Goal: Task Accomplishment & Management: Manage account settings

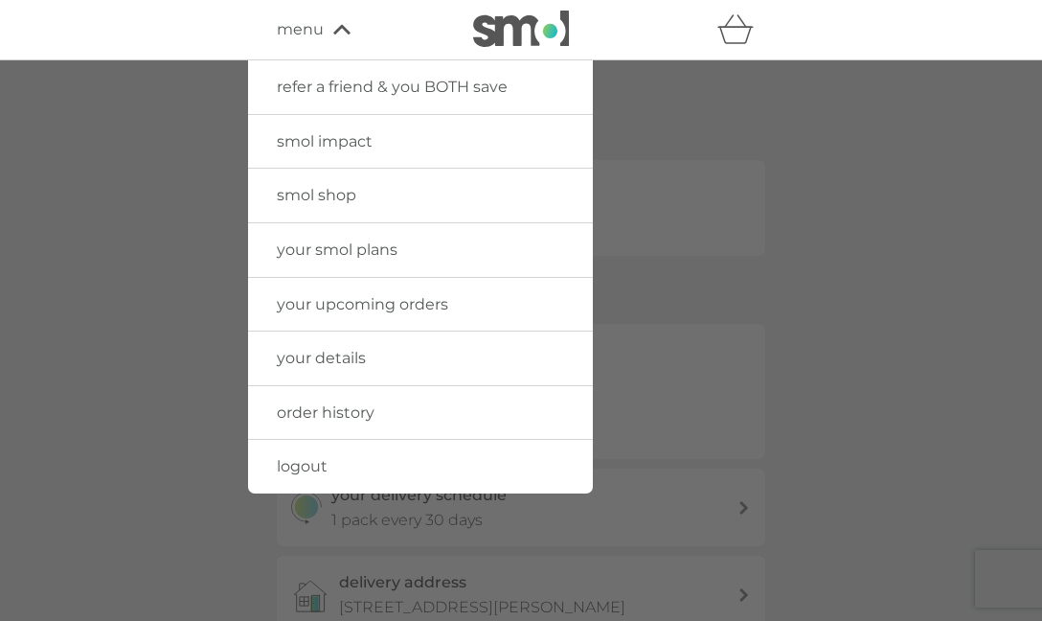
click at [354, 247] on span "your smol plans" at bounding box center [337, 249] width 121 height 18
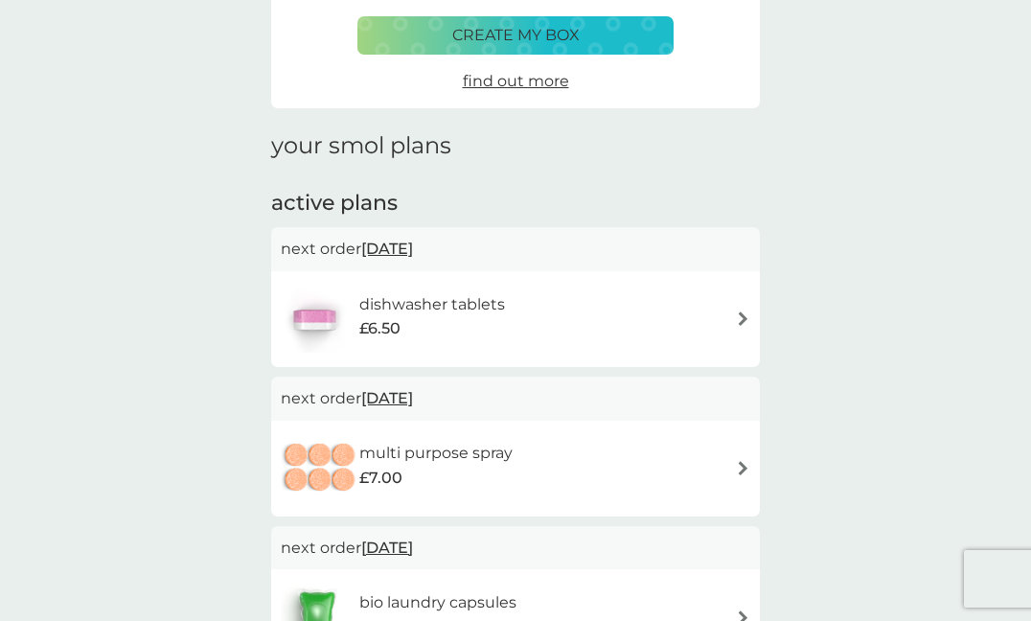
scroll to position [230, 0]
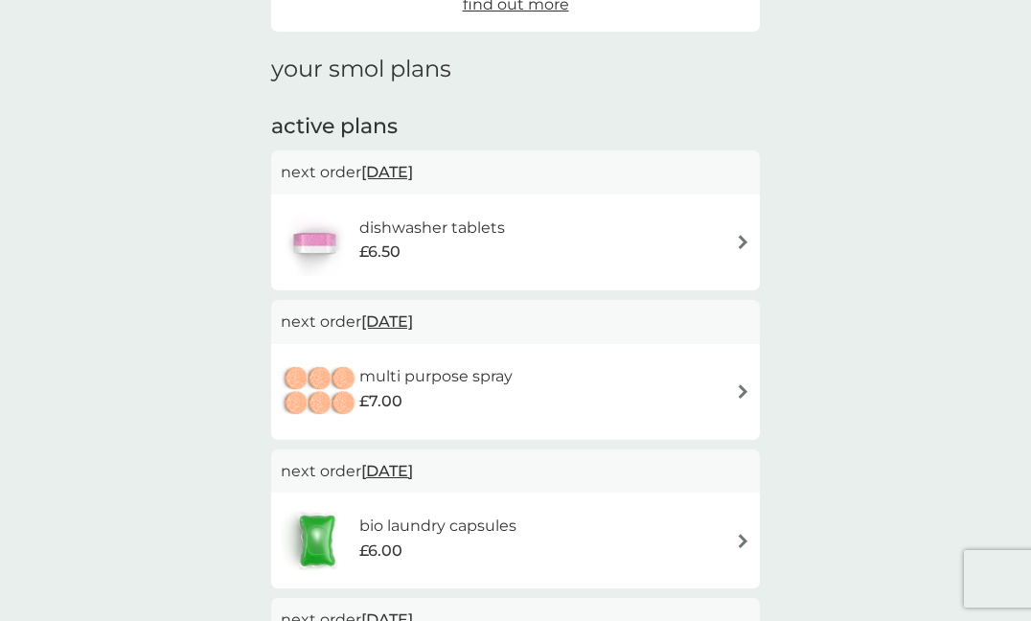
click at [738, 385] on img at bounding box center [743, 391] width 14 height 14
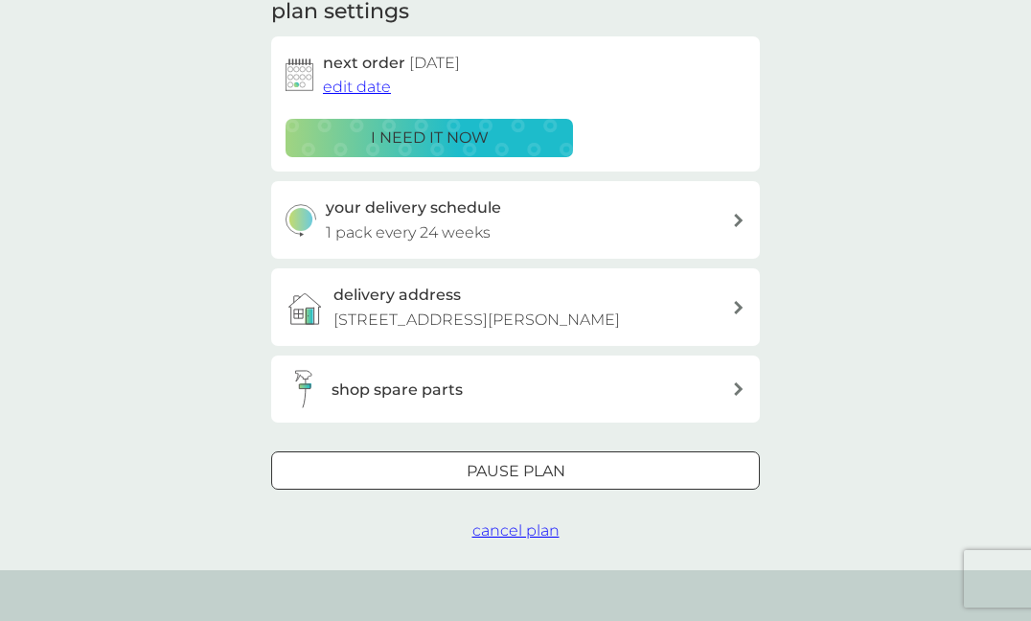
scroll to position [307, 0]
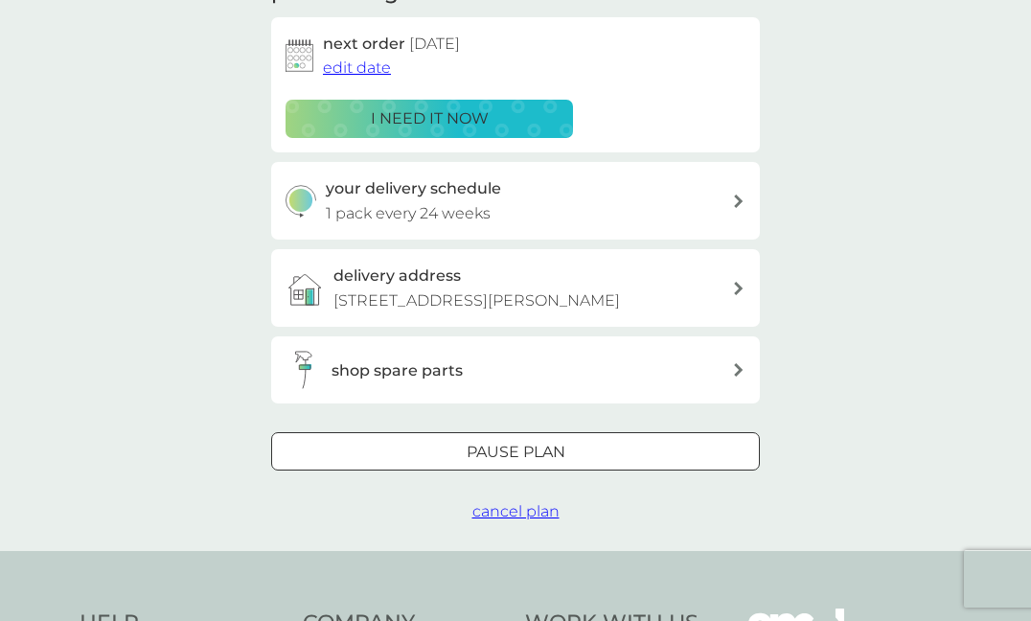
click at [514, 455] on div at bounding box center [515, 453] width 69 height 20
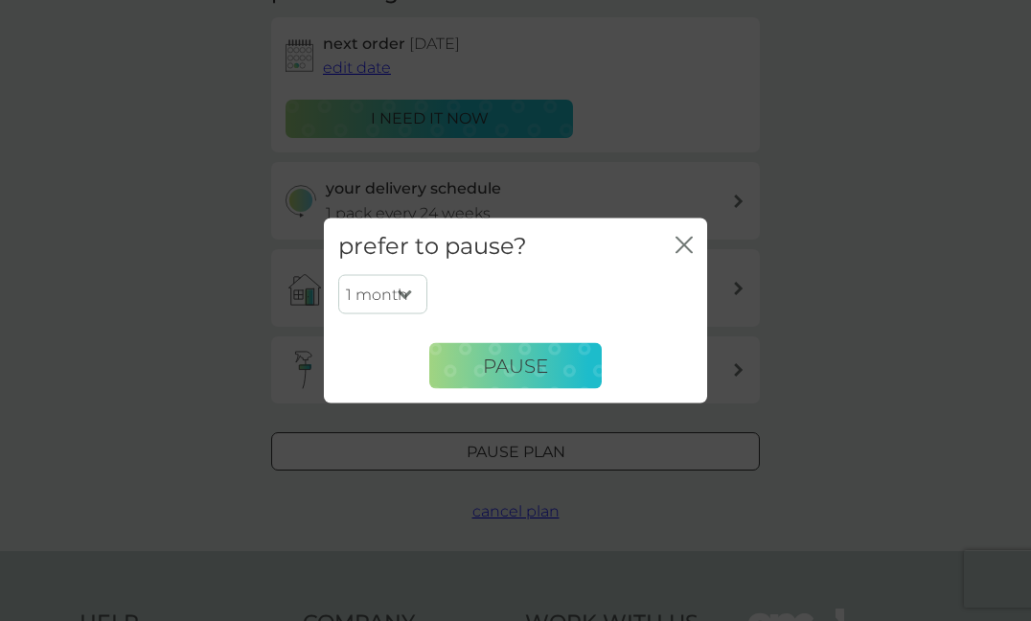
click at [406, 288] on select "1 month 2 months 3 months 4 months 5 months 6 months" at bounding box center [382, 294] width 89 height 40
select select "6"
click at [338, 274] on select "1 month 2 months 3 months 4 months 5 months 6 months" at bounding box center [382, 294] width 89 height 40
click at [526, 362] on span "Pause" at bounding box center [515, 365] width 65 height 23
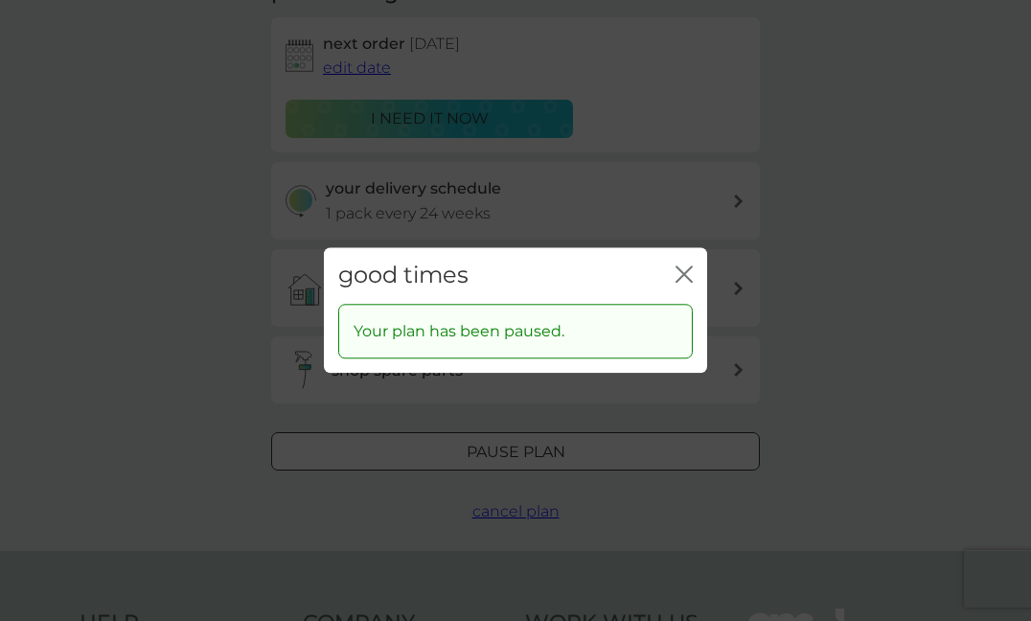
click at [696, 273] on div "good times close" at bounding box center [515, 275] width 383 height 57
click at [680, 270] on icon "close" at bounding box center [680, 273] width 8 height 15
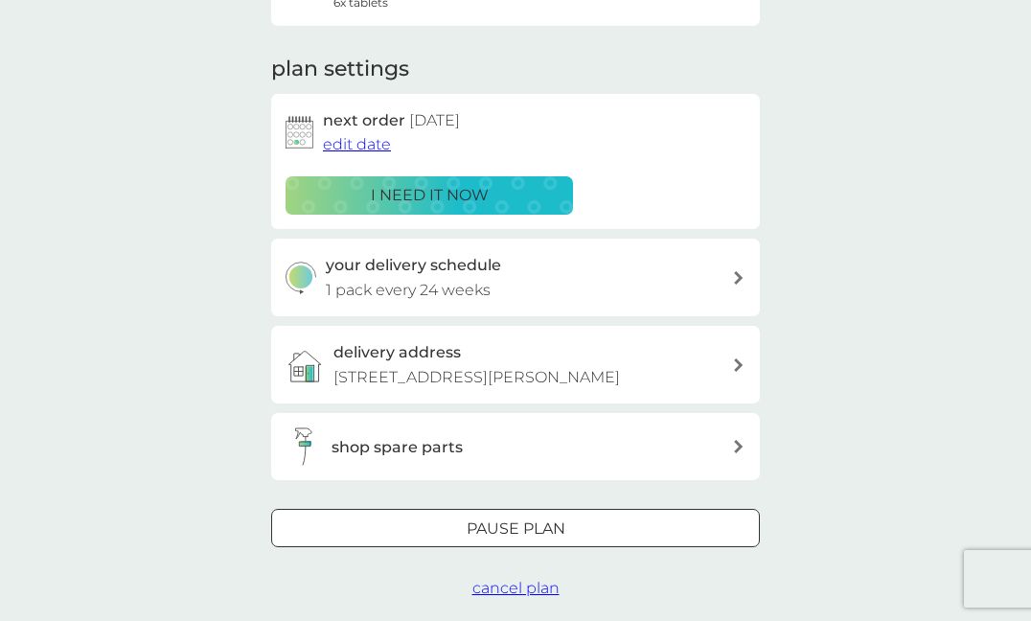
scroll to position [0, 0]
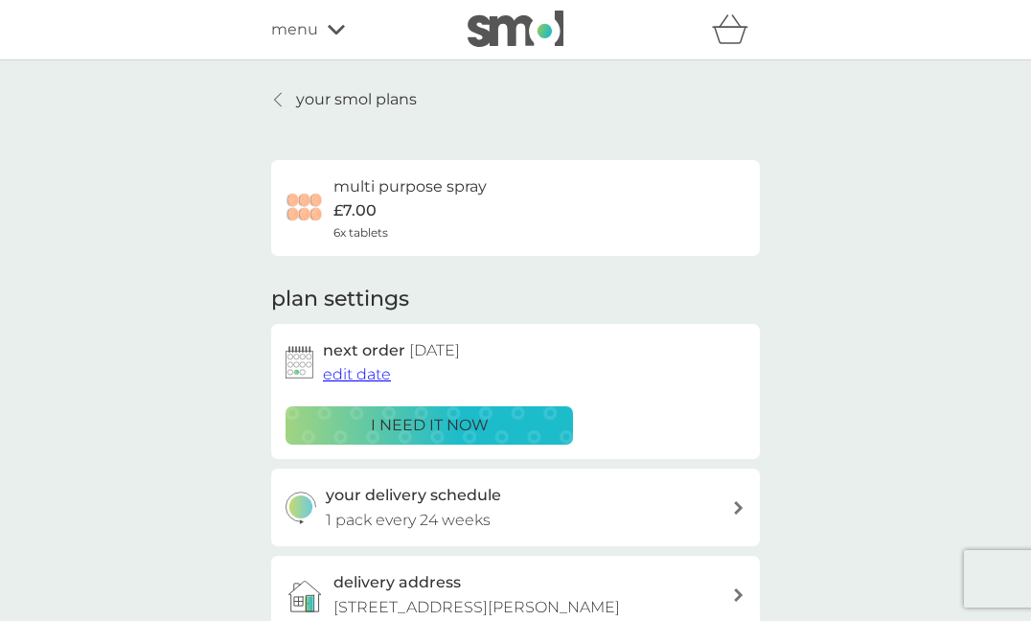
click at [335, 29] on icon at bounding box center [336, 29] width 17 height 11
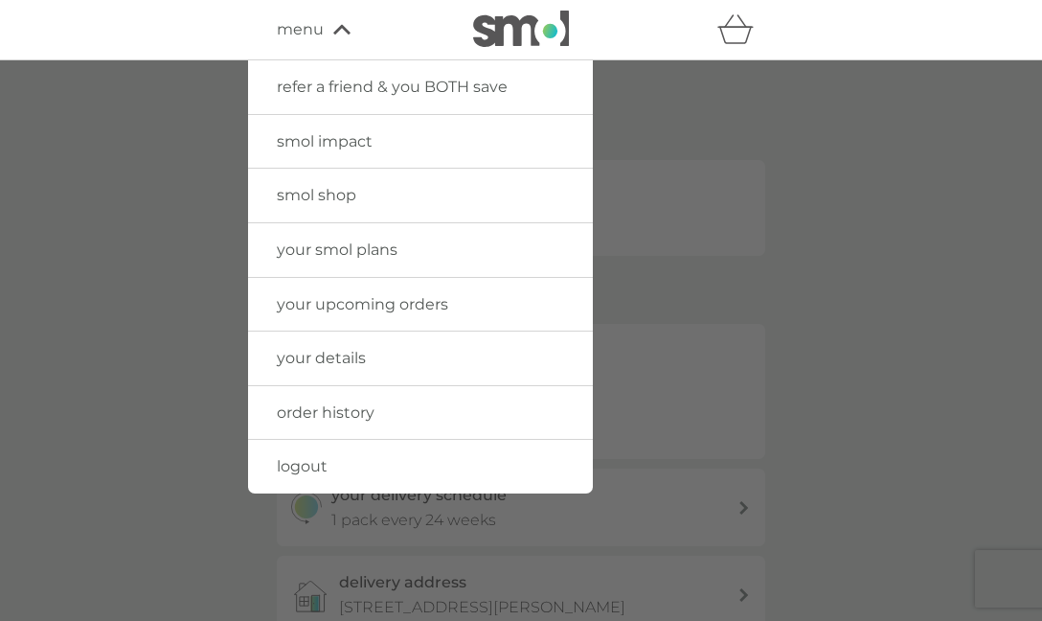
click at [386, 253] on span "your smol plans" at bounding box center [337, 249] width 121 height 18
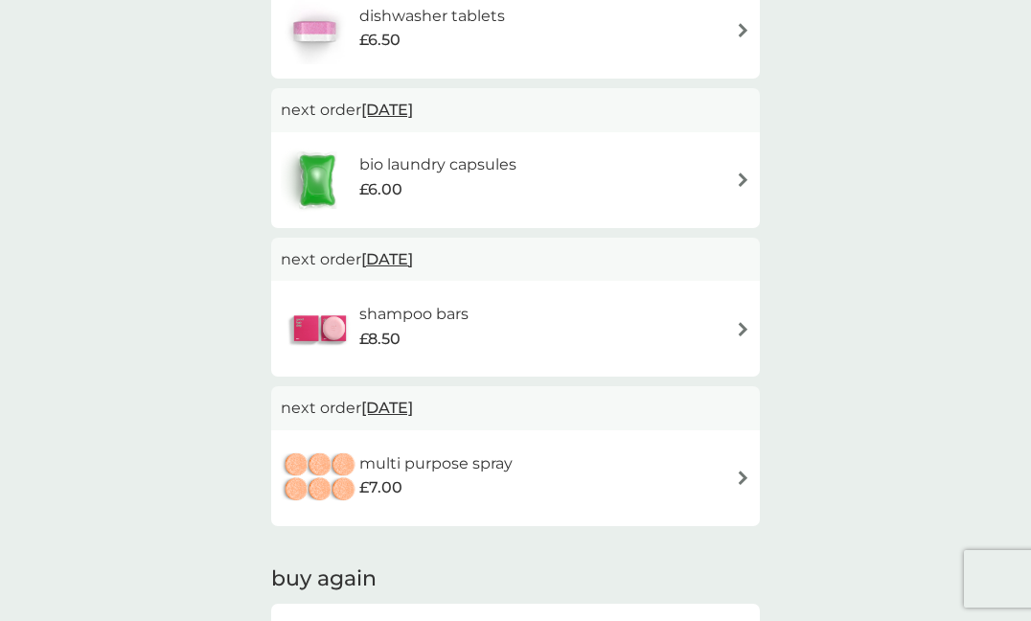
scroll to position [460, 0]
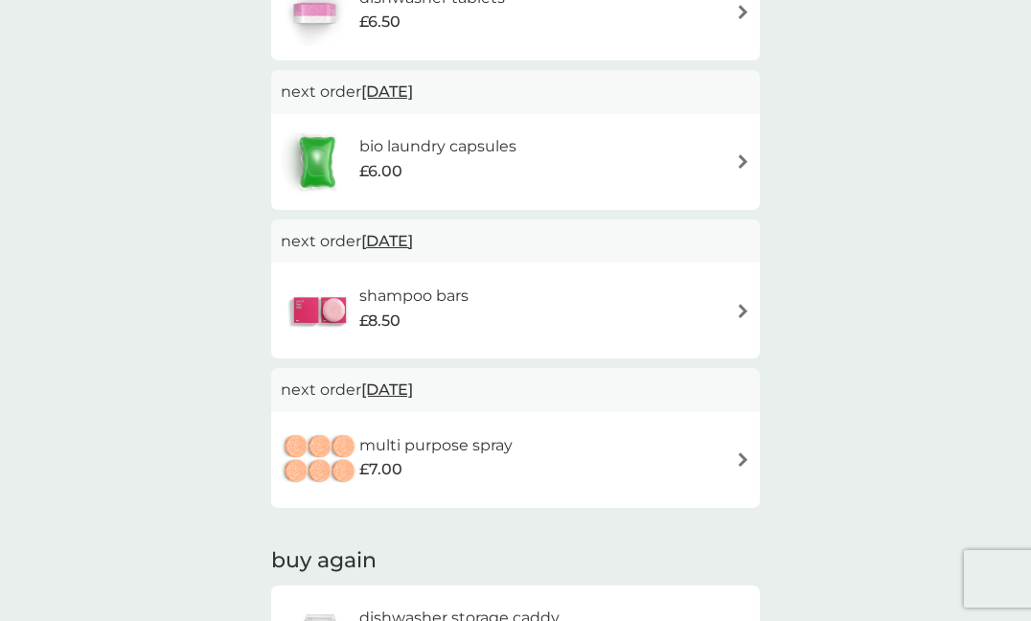
click at [743, 302] on div "shampoo bars £8.50" at bounding box center [515, 310] width 469 height 67
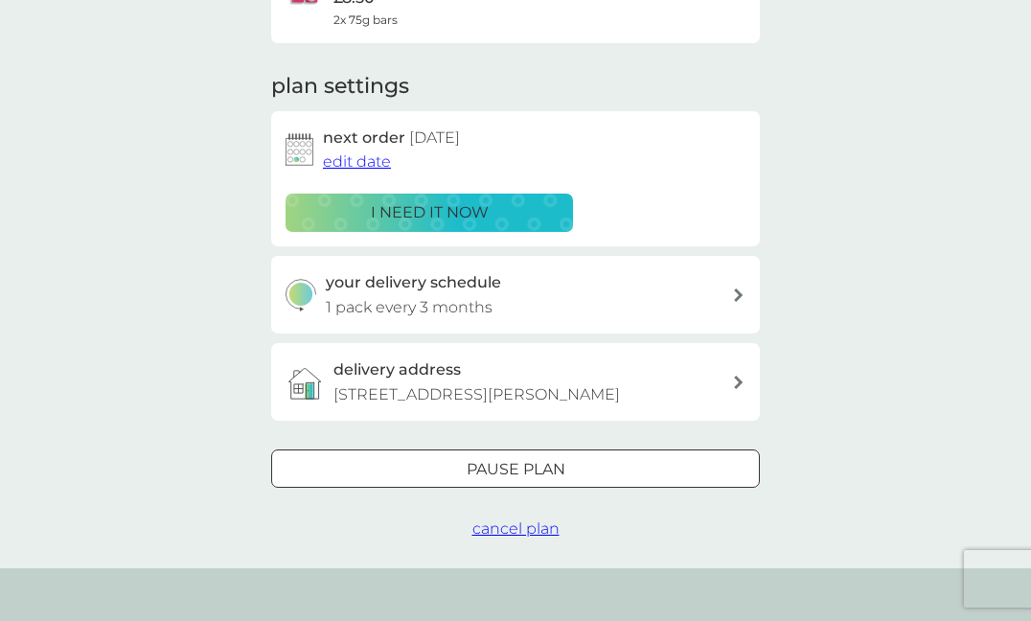
scroll to position [230, 0]
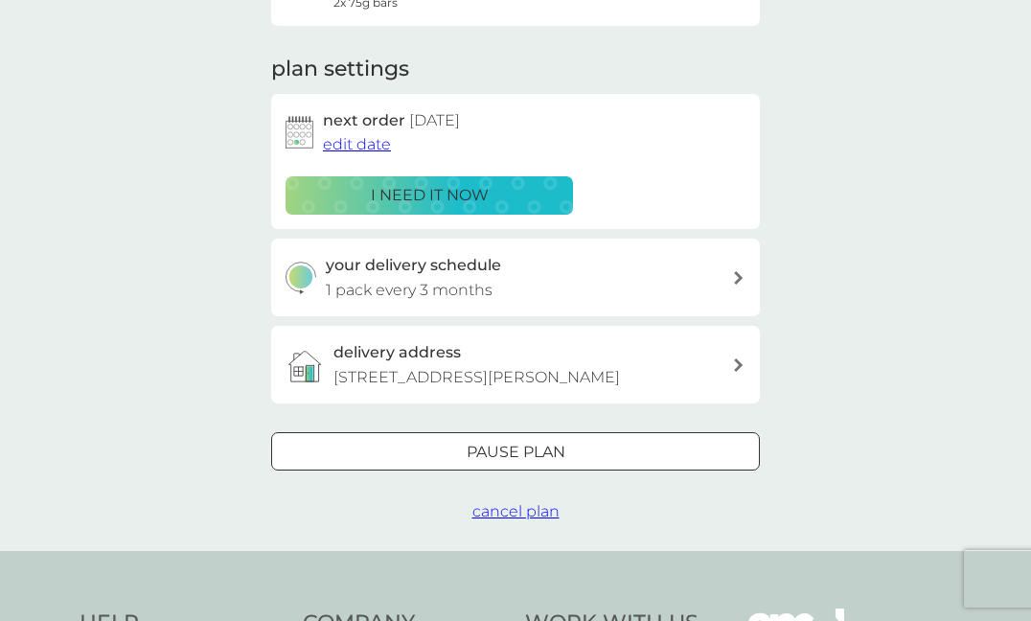
click at [533, 444] on div at bounding box center [515, 453] width 69 height 20
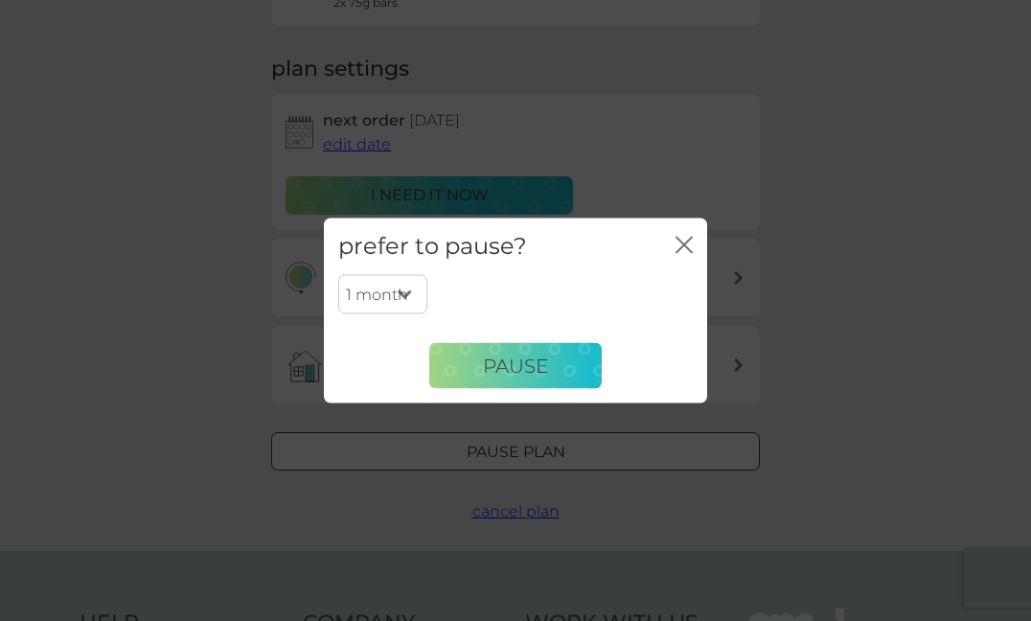
click at [408, 291] on select "1 month 2 months 3 months 4 months 5 months 6 months" at bounding box center [382, 294] width 89 height 40
select select "6"
click at [338, 274] on select "1 month 2 months 3 months 4 months 5 months 6 months" at bounding box center [382, 294] width 89 height 40
click at [527, 361] on span "Pause" at bounding box center [515, 365] width 65 height 23
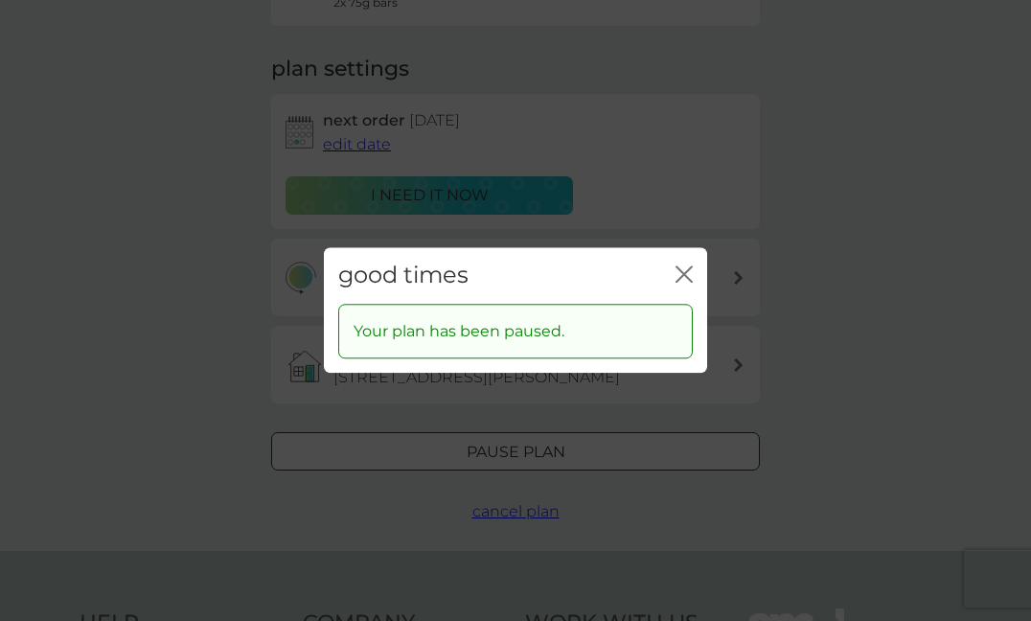
click at [683, 270] on icon "close" at bounding box center [683, 273] width 17 height 17
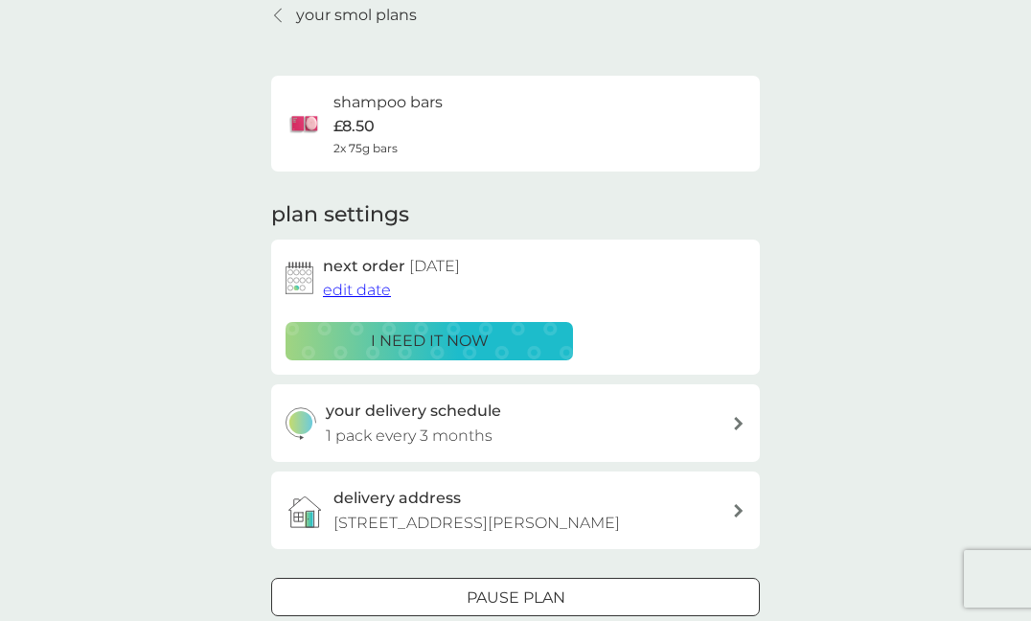
scroll to position [0, 0]
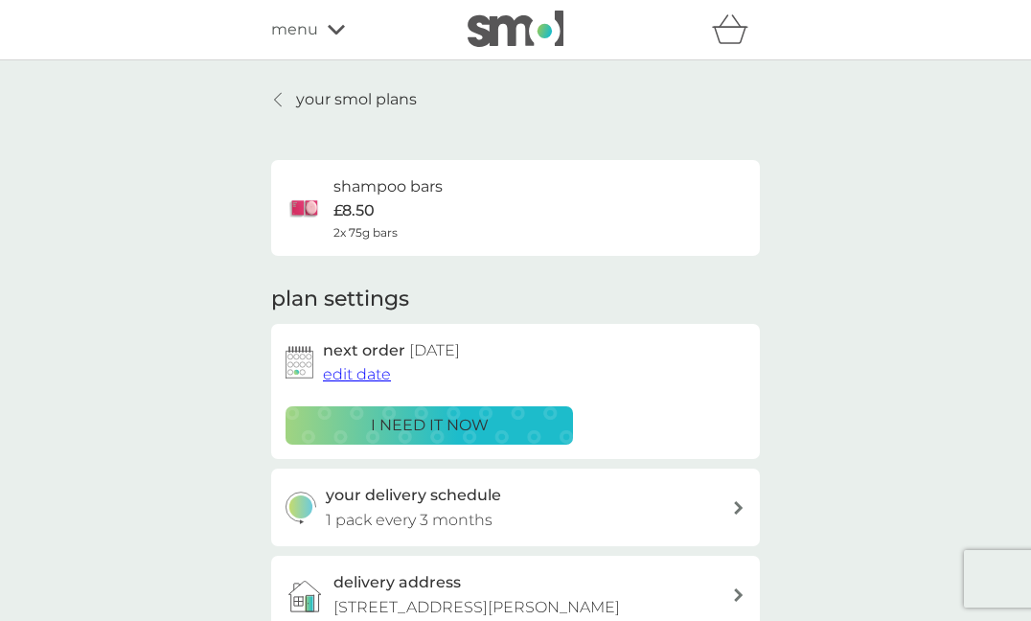
click at [337, 27] on icon at bounding box center [336, 29] width 17 height 11
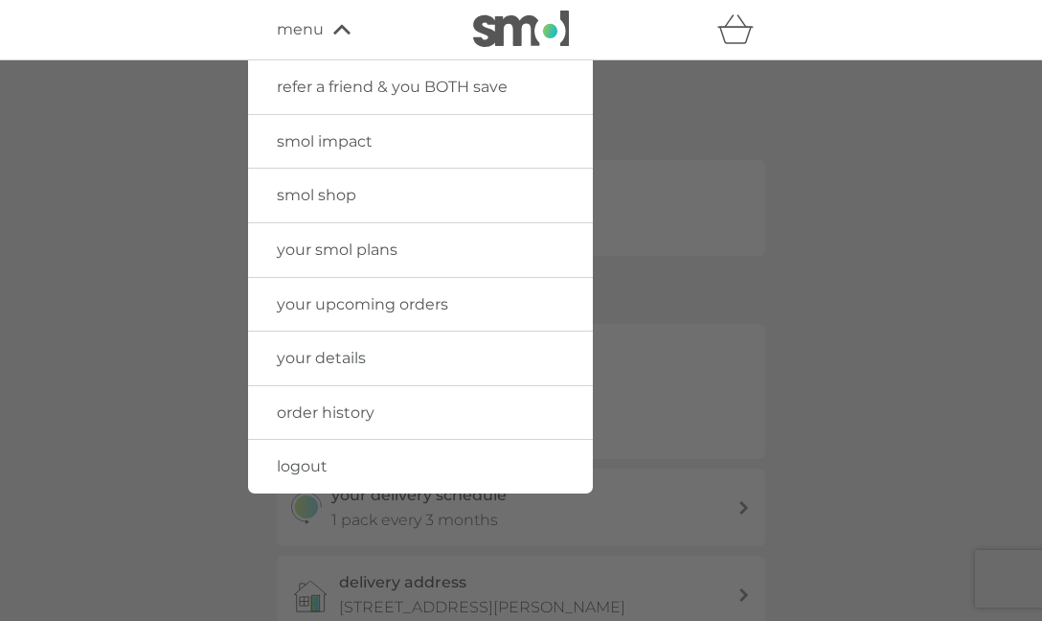
click at [392, 245] on span "your smol plans" at bounding box center [337, 249] width 121 height 18
